Goal: Find specific page/section: Find specific page/section

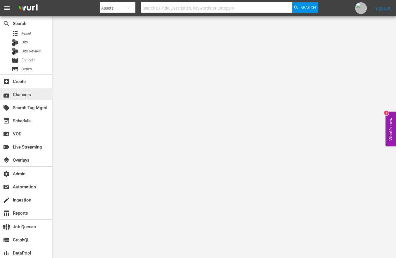
click at [29, 96] on div "subscriptions Channels" at bounding box center [16, 93] width 33 height 5
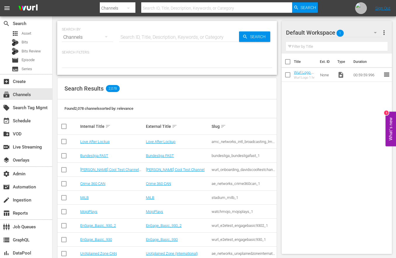
click at [151, 42] on hr at bounding box center [179, 42] width 120 height 0
click at [156, 38] on input "text" at bounding box center [179, 37] width 120 height 14
paste input "candlelightmedia_sparklightlove_6"
type input "candlelightmedia_sparklightlove_6"
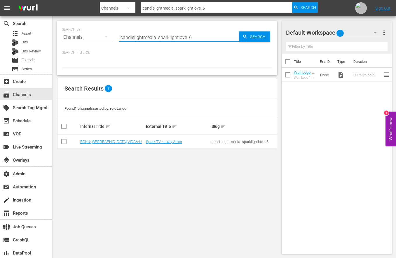
click at [186, 36] on input "candlelightmedia_sparklightlove_6" at bounding box center [179, 37] width 120 height 14
click at [187, 36] on input "candlelightmedia_sparklightlove_6" at bounding box center [179, 37] width 120 height 14
paste input "CINEVAULT: Classics"
type input "CINEVAULT: Classics"
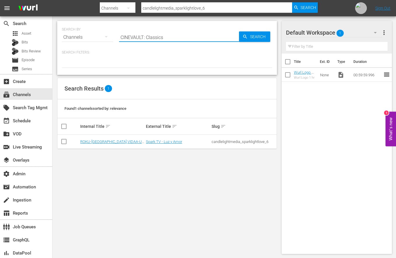
type input "CINEVAULT: Classics"
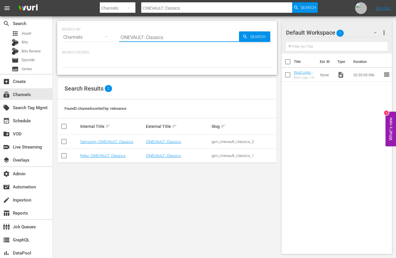
click at [151, 37] on input "CINEVAULT: Classics" at bounding box center [179, 37] width 120 height 14
type input "CINEVAULT"
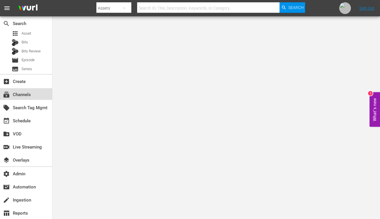
click at [19, 98] on div "subscriptions Channels" at bounding box center [26, 94] width 52 height 12
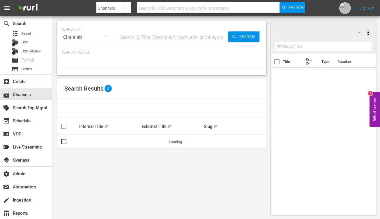
click at [154, 38] on input "text" at bounding box center [174, 37] width 110 height 14
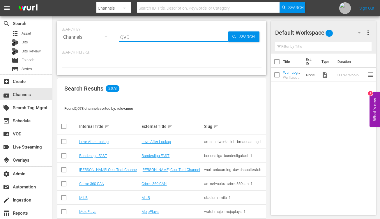
type input "QVC"
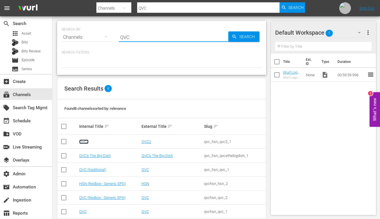
click at [86, 141] on link "QVC2" at bounding box center [83, 142] width 9 height 4
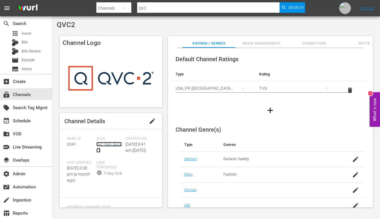
click at [100, 146] on link "qvc_hsn_qvc2_1" at bounding box center [108, 147] width 25 height 11
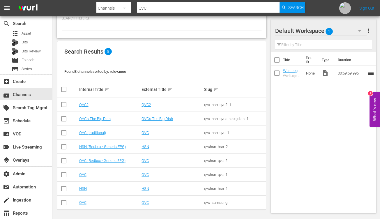
scroll to position [36, 0]
